Goal: Information Seeking & Learning: Learn about a topic

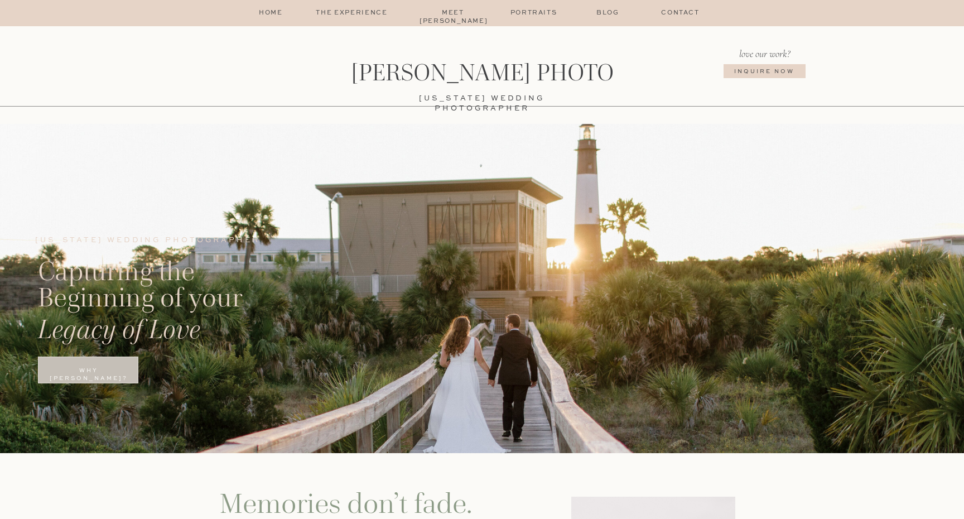
click at [364, 12] on p "The Experience" at bounding box center [352, 13] width 94 height 9
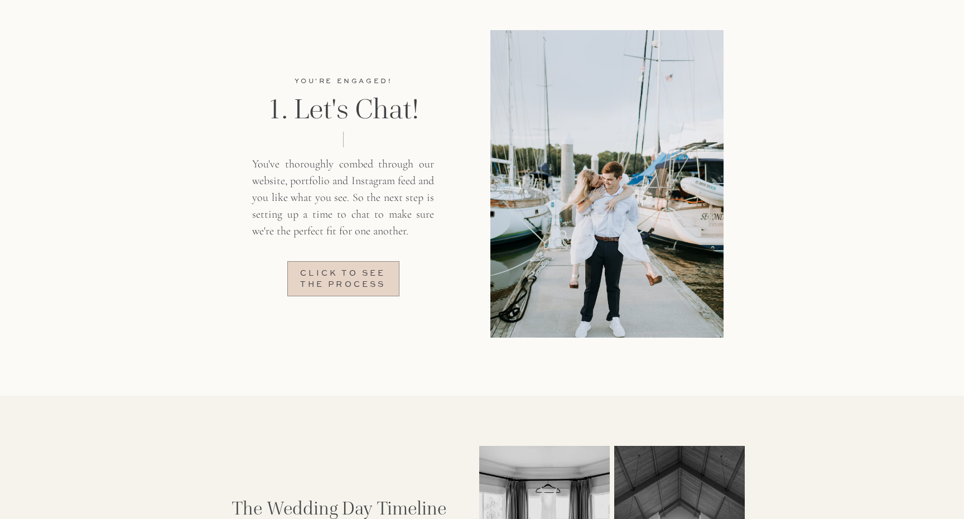
scroll to position [1060, 0]
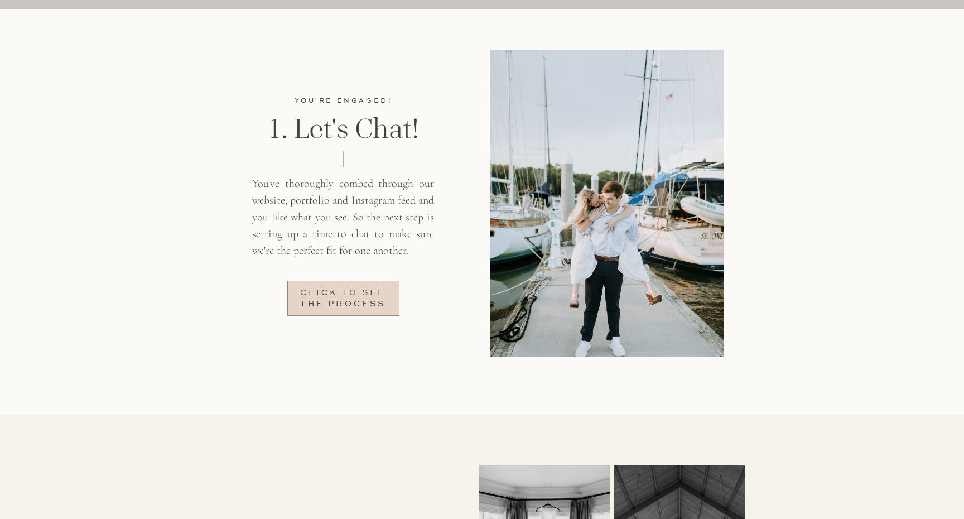
click at [377, 291] on p "Click to see the process" at bounding box center [342, 297] width 99 height 19
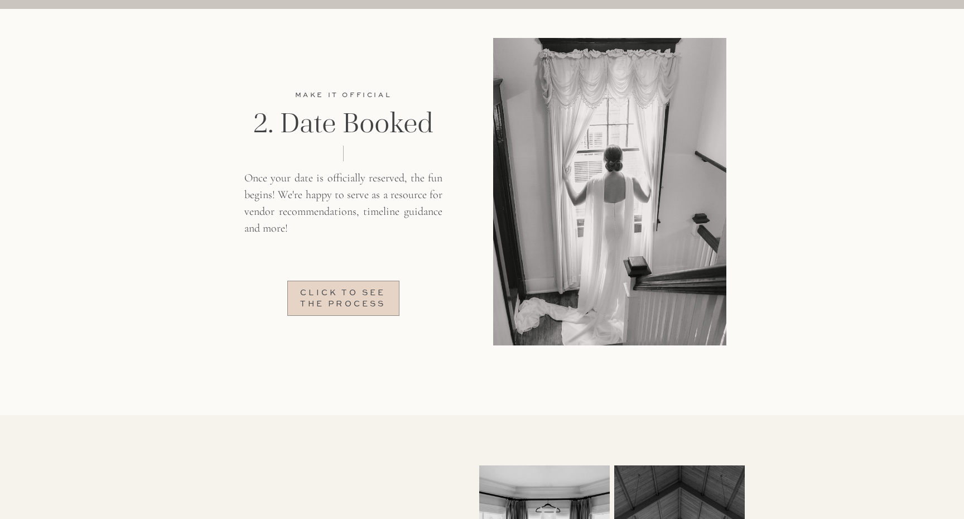
click at [338, 299] on p "Click to see the process" at bounding box center [342, 297] width 99 height 19
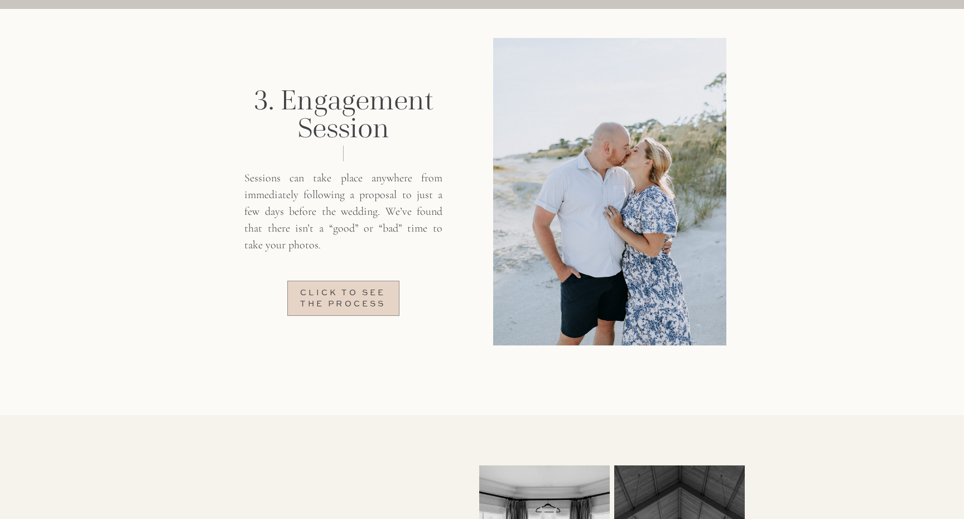
click at [338, 299] on p "Click to see the process" at bounding box center [342, 297] width 99 height 19
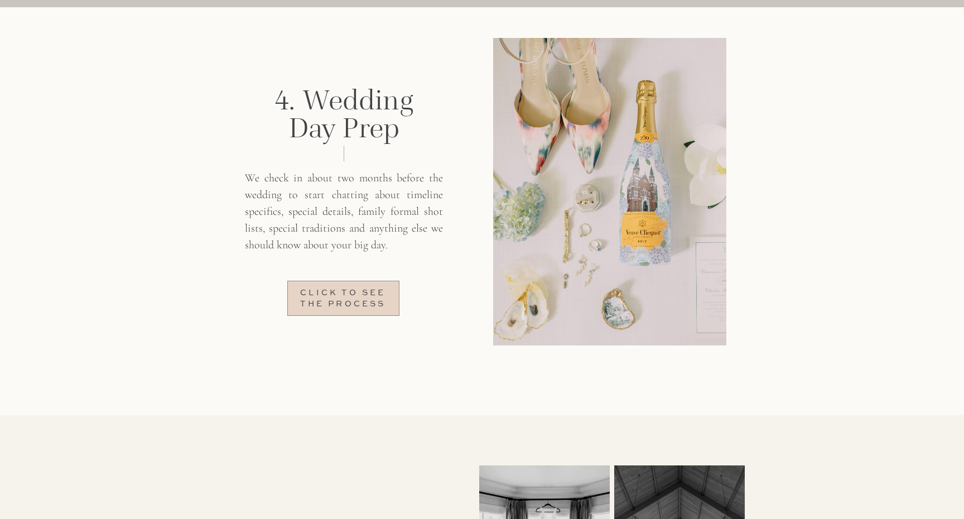
click at [338, 299] on p "Click to see the process" at bounding box center [342, 297] width 99 height 19
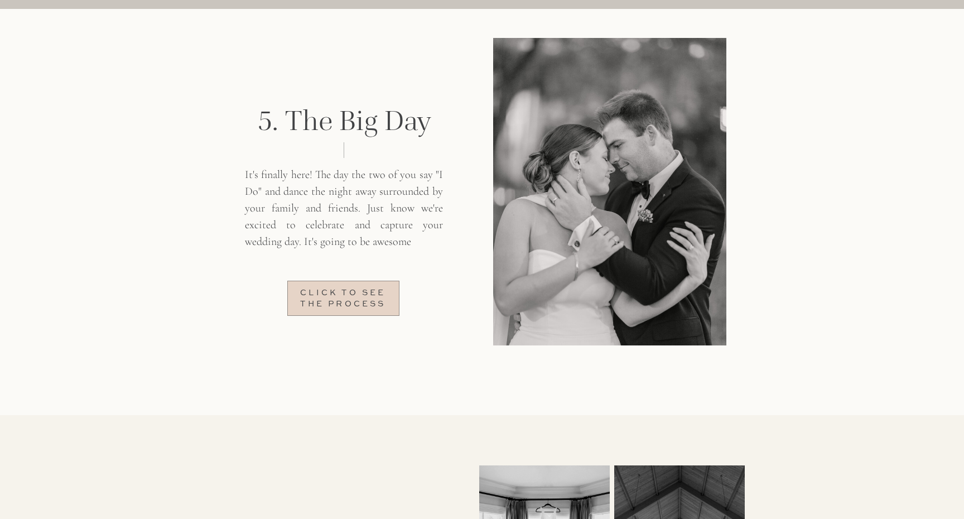
click at [338, 299] on p "Click to see the process" at bounding box center [342, 297] width 99 height 19
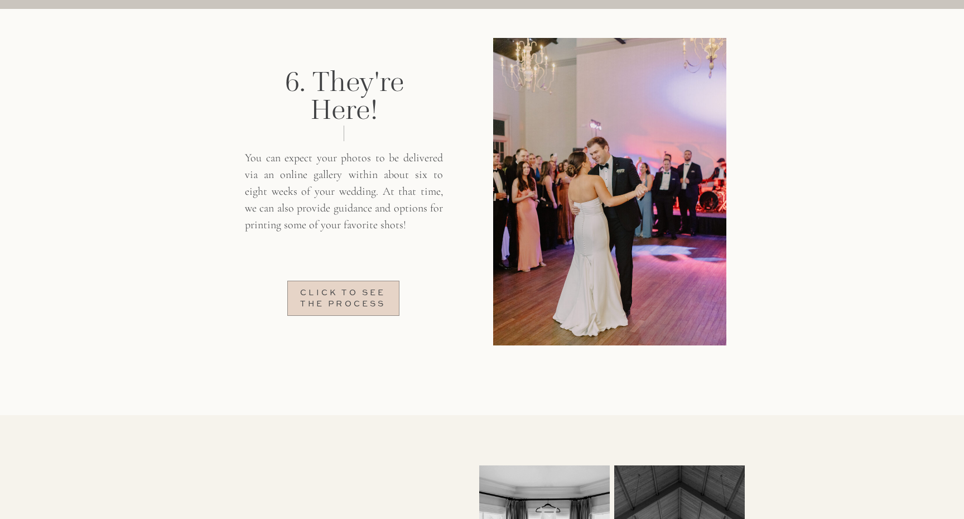
click at [338, 299] on p "Click to see the process" at bounding box center [342, 297] width 99 height 19
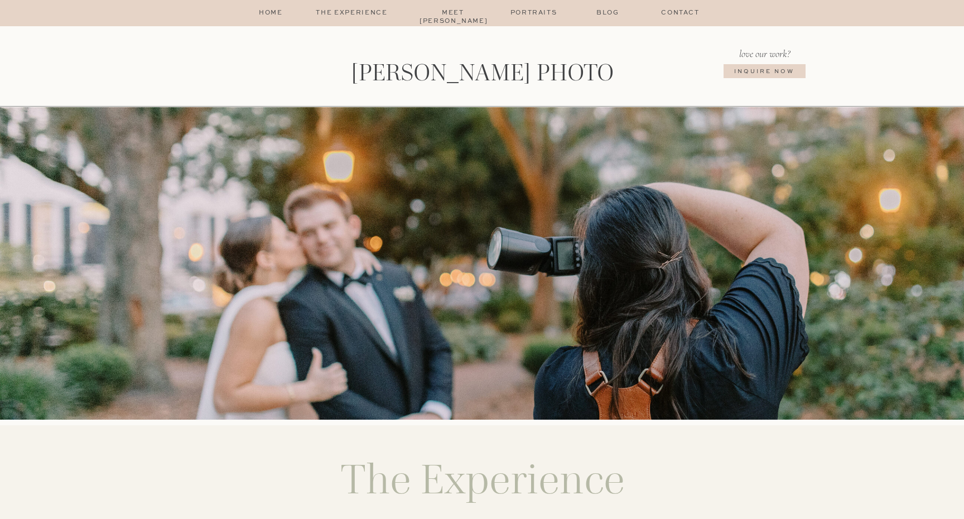
scroll to position [0, 0]
click at [447, 17] on p "Meet [PERSON_NAME]" at bounding box center [453, 13] width 67 height 9
